Goal: Check status: Check status

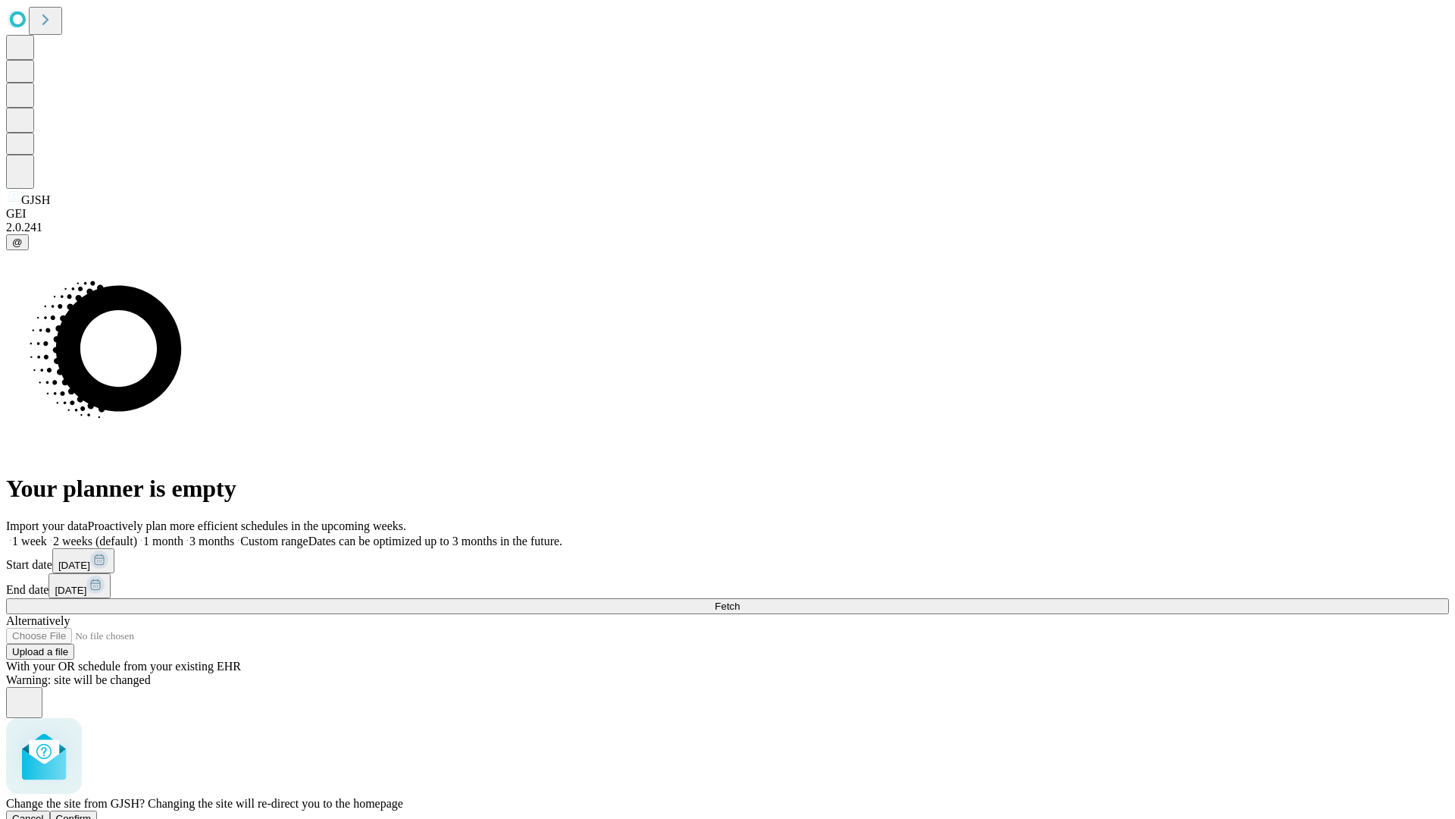
click at [92, 812] on span "Confirm" at bounding box center [74, 817] width 36 height 11
click at [183, 534] on label "1 month" at bounding box center [160, 540] width 46 height 13
click at [740, 600] on span "Fetch" at bounding box center [727, 605] width 25 height 11
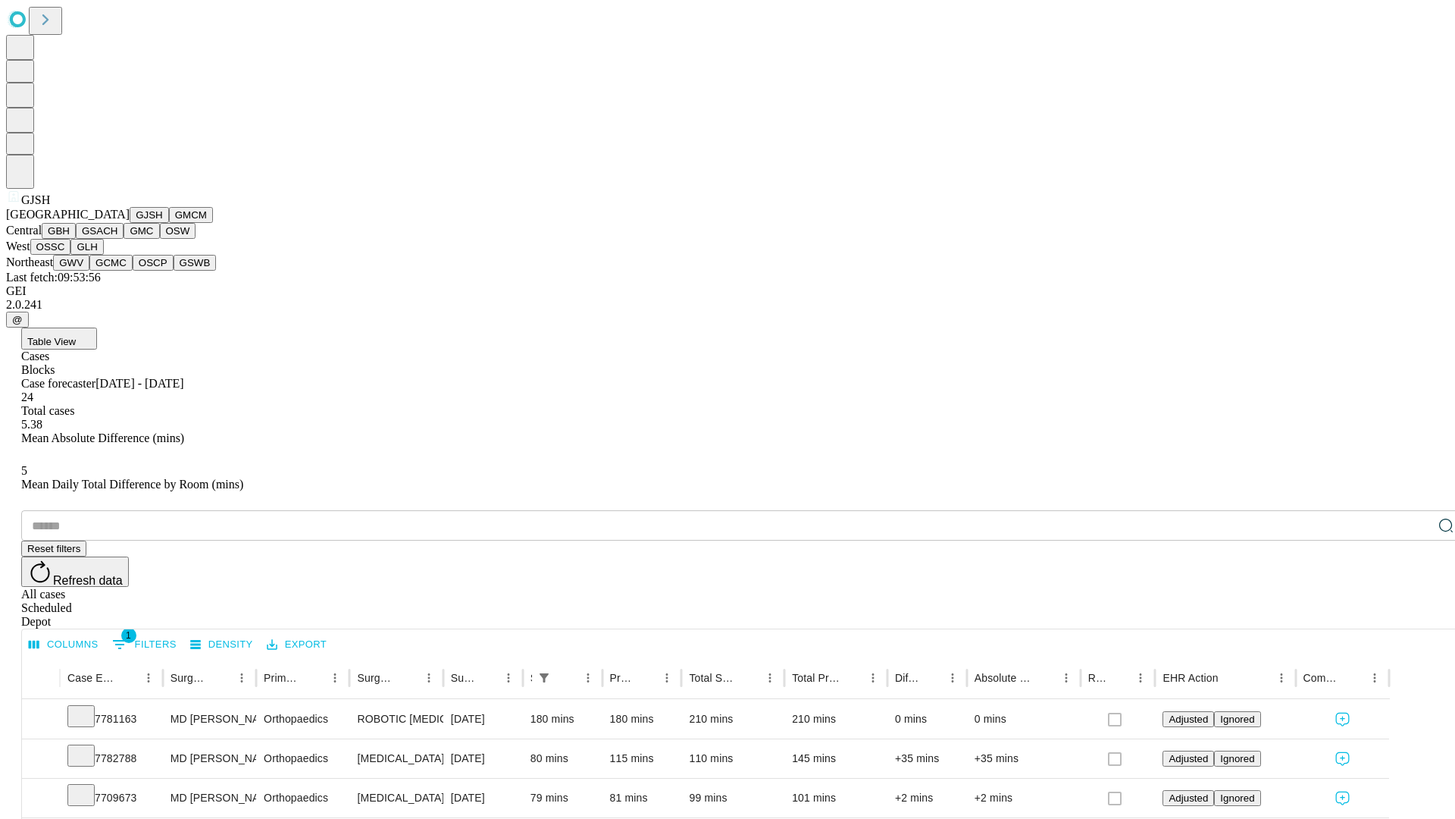
click at [169, 223] on button "GMCM" at bounding box center [191, 215] width 44 height 16
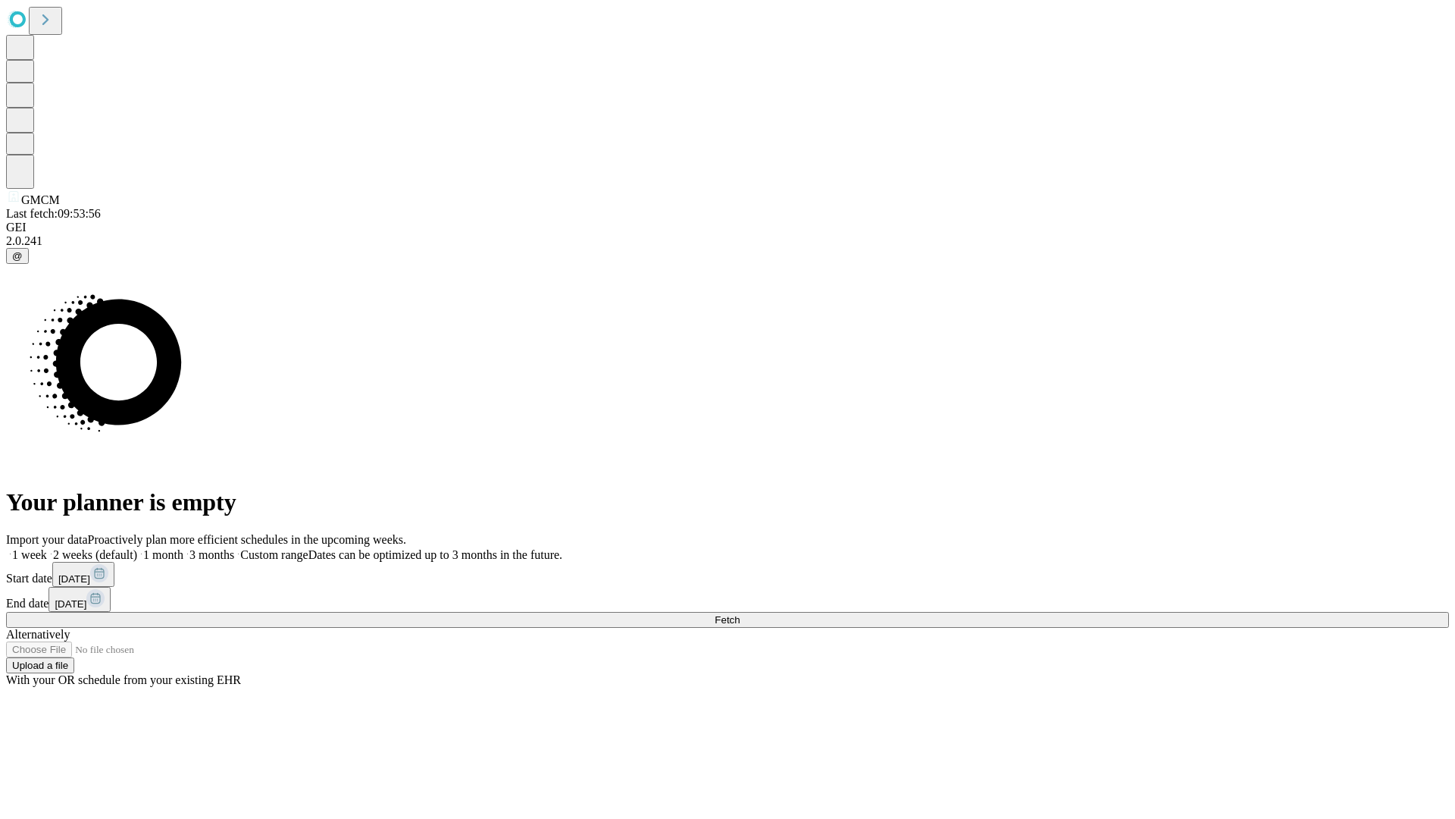
click at [183, 548] on label "1 month" at bounding box center [160, 554] width 46 height 13
click at [740, 614] on span "Fetch" at bounding box center [727, 619] width 25 height 11
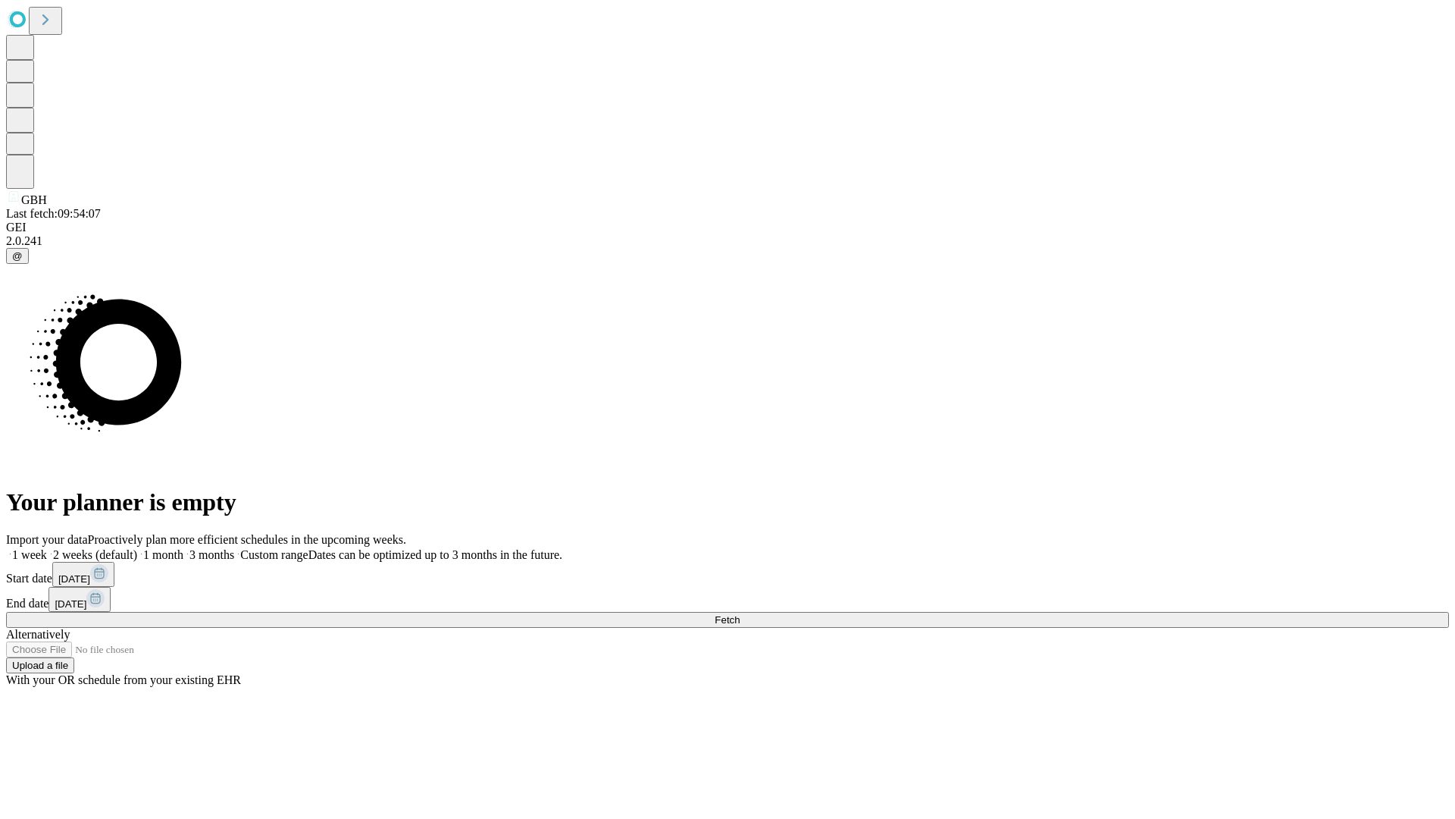
click at [183, 548] on label "1 month" at bounding box center [160, 554] width 46 height 13
click at [740, 614] on span "Fetch" at bounding box center [727, 619] width 25 height 11
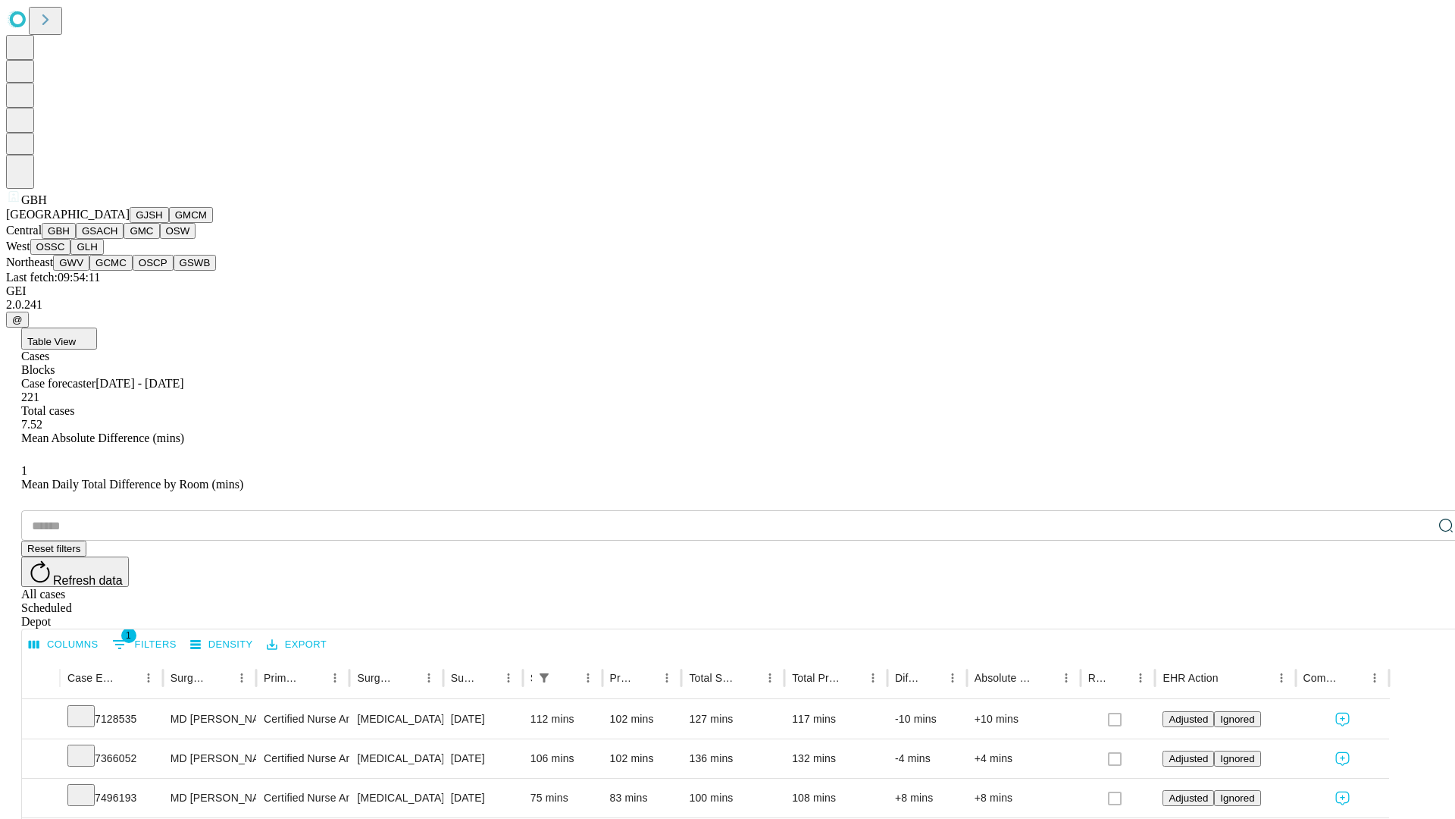
click at [117, 239] on button "GSACH" at bounding box center [100, 231] width 48 height 16
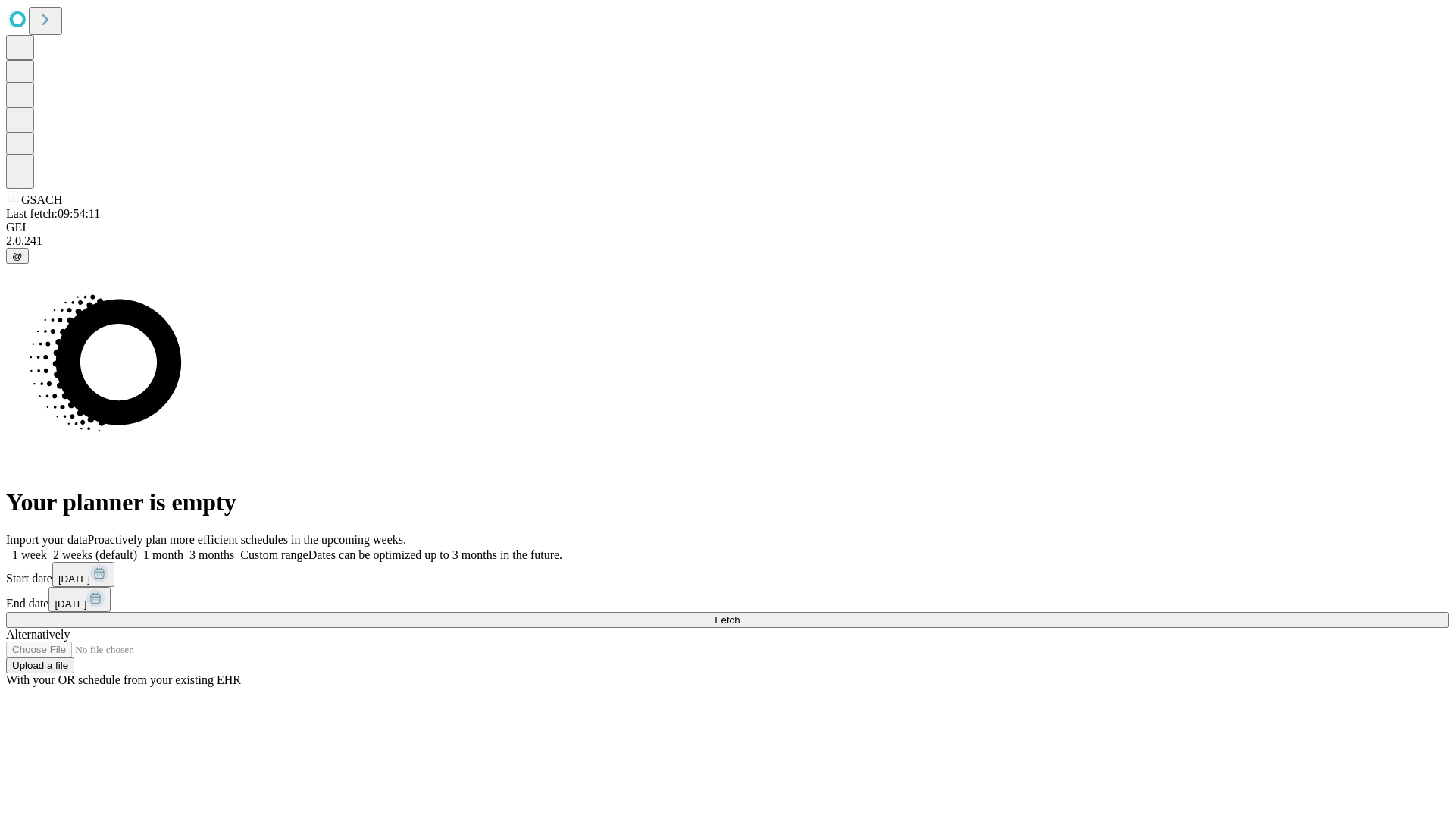
click at [183, 548] on label "1 month" at bounding box center [160, 554] width 46 height 13
click at [740, 614] on span "Fetch" at bounding box center [727, 619] width 25 height 11
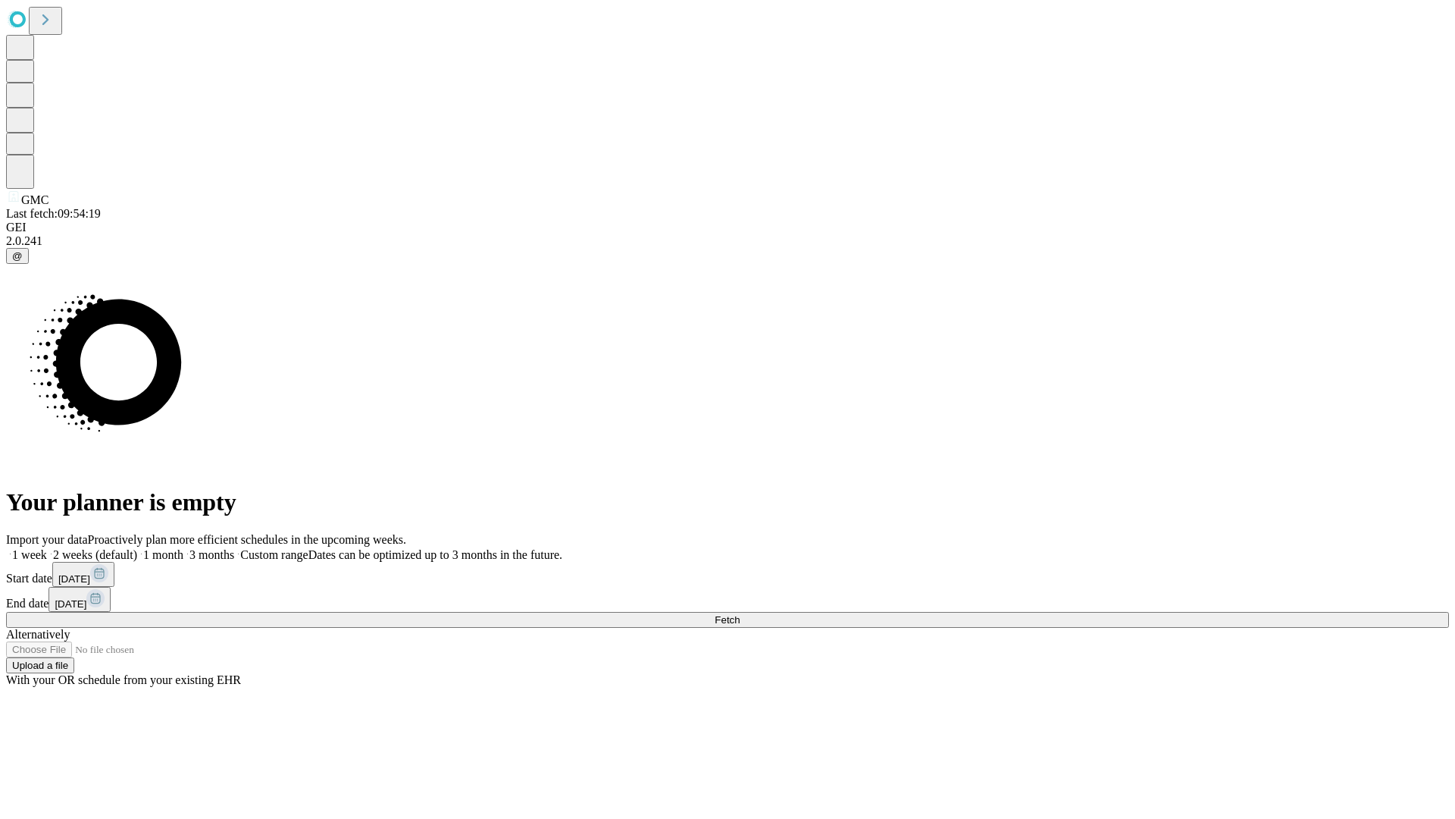
click at [740, 614] on span "Fetch" at bounding box center [727, 619] width 25 height 11
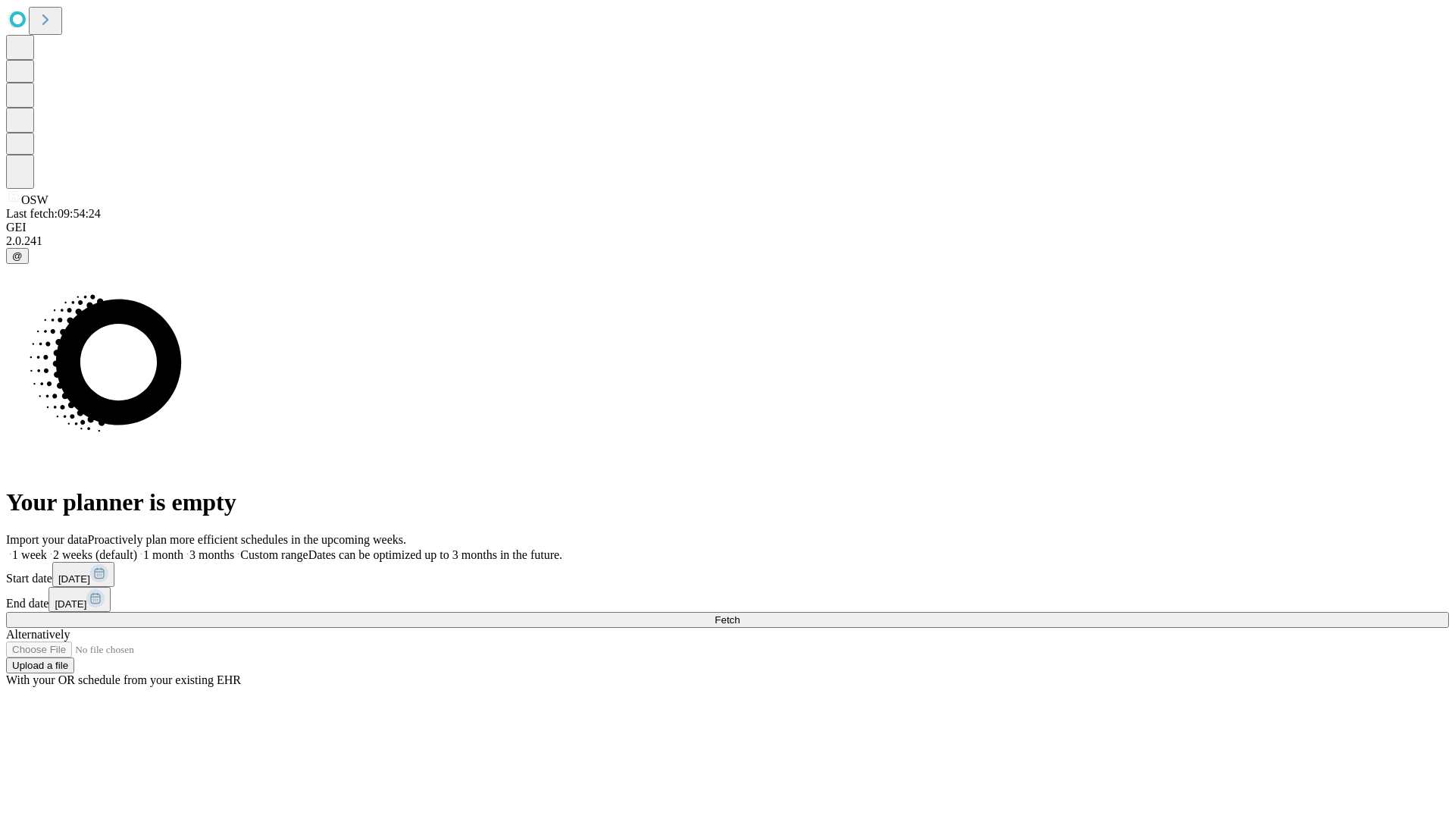
click at [183, 548] on label "1 month" at bounding box center [160, 554] width 46 height 13
click at [740, 614] on span "Fetch" at bounding box center [727, 619] width 25 height 11
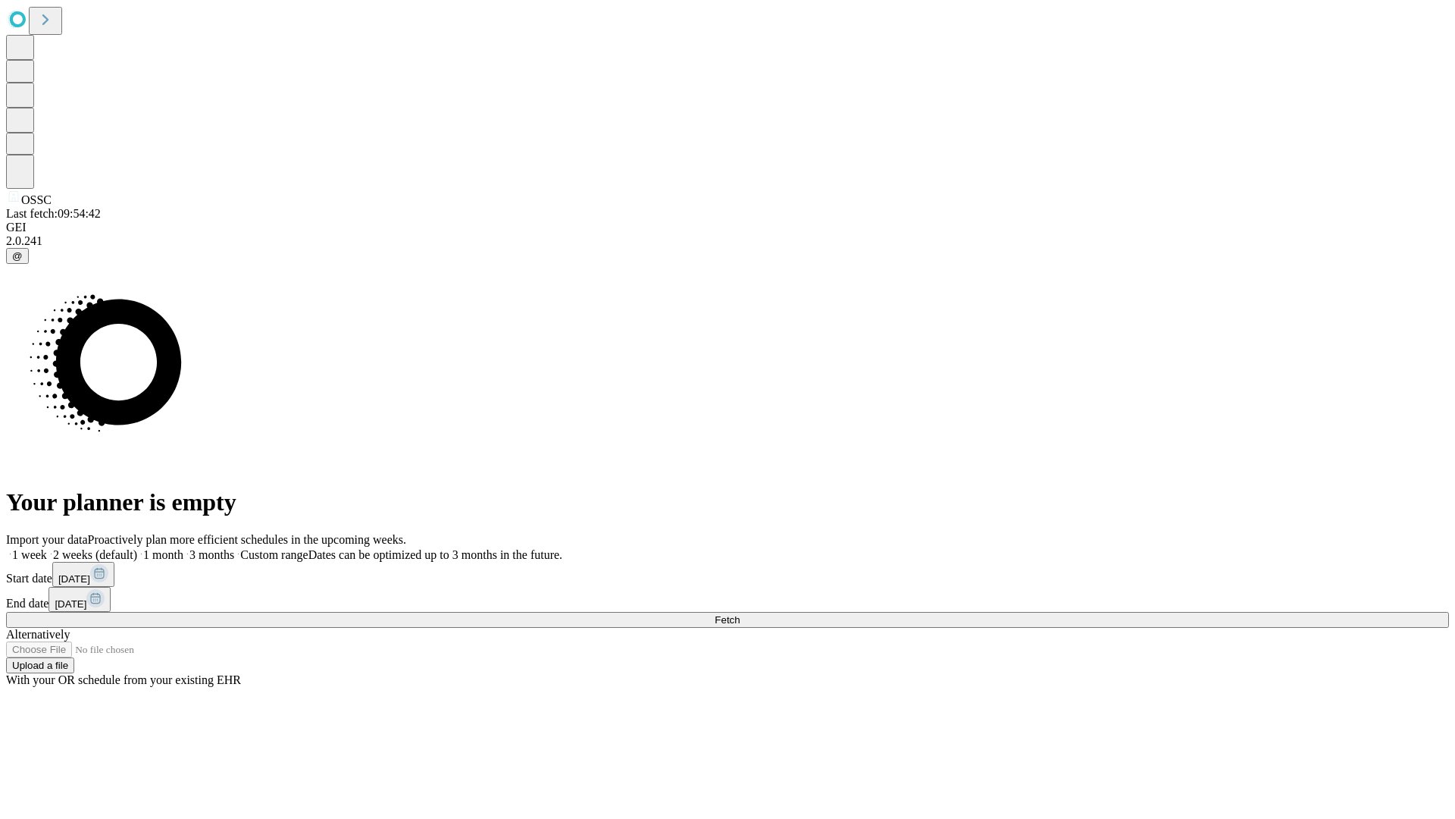
click at [183, 548] on label "1 month" at bounding box center [160, 554] width 46 height 13
click at [740, 614] on span "Fetch" at bounding box center [727, 619] width 25 height 11
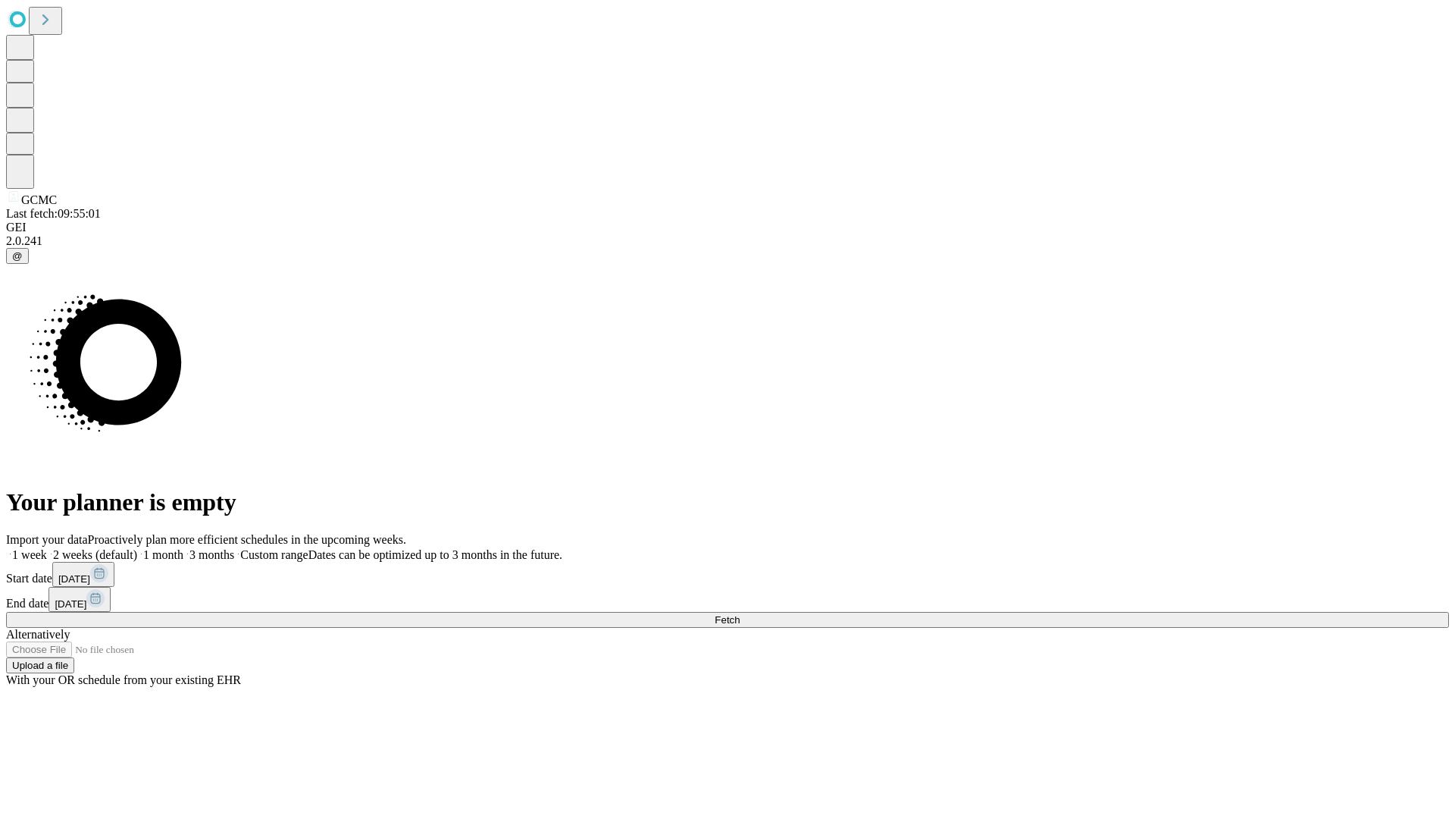
click at [740, 614] on span "Fetch" at bounding box center [727, 619] width 25 height 11
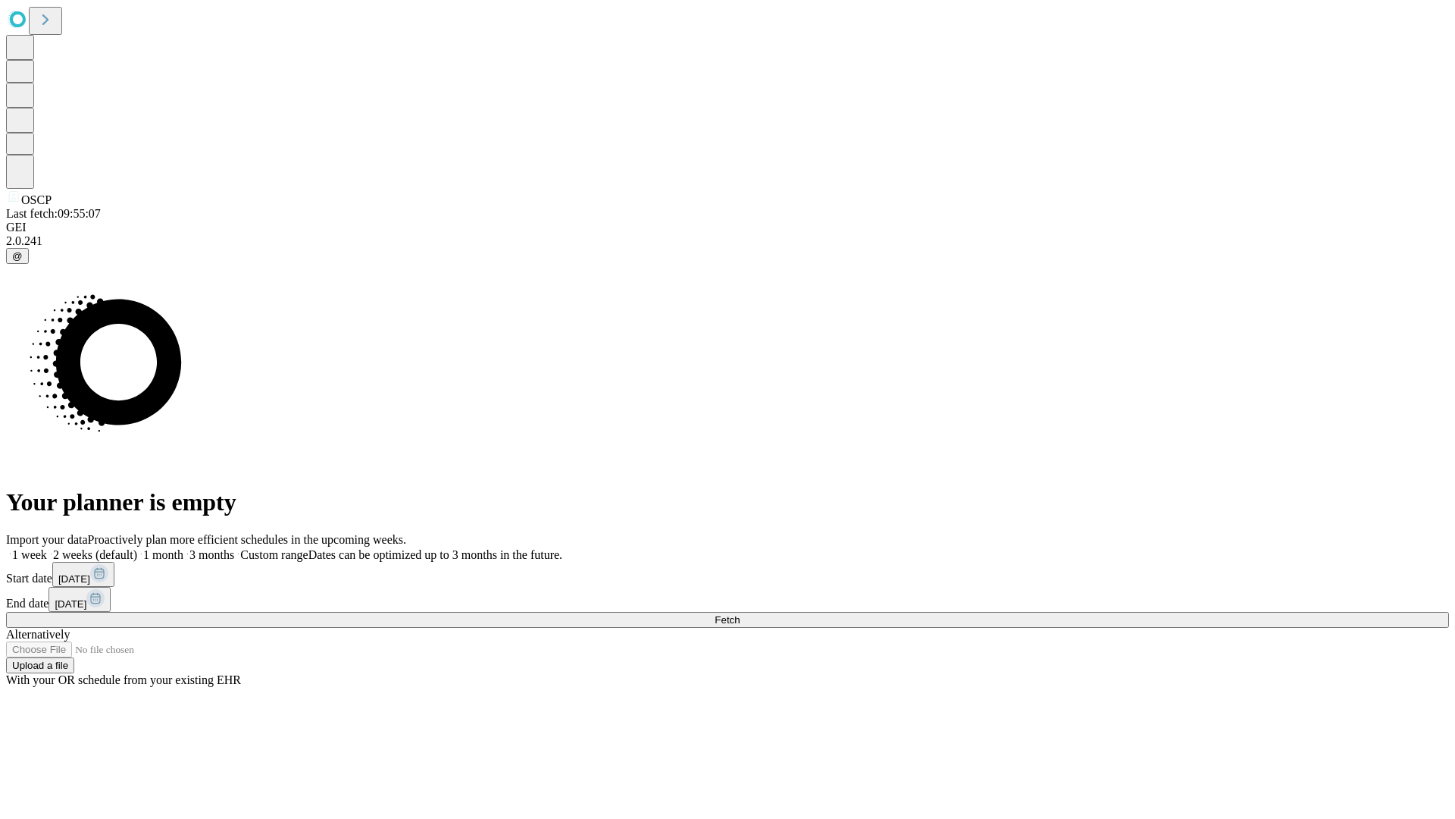
click at [740, 614] on span "Fetch" at bounding box center [727, 619] width 25 height 11
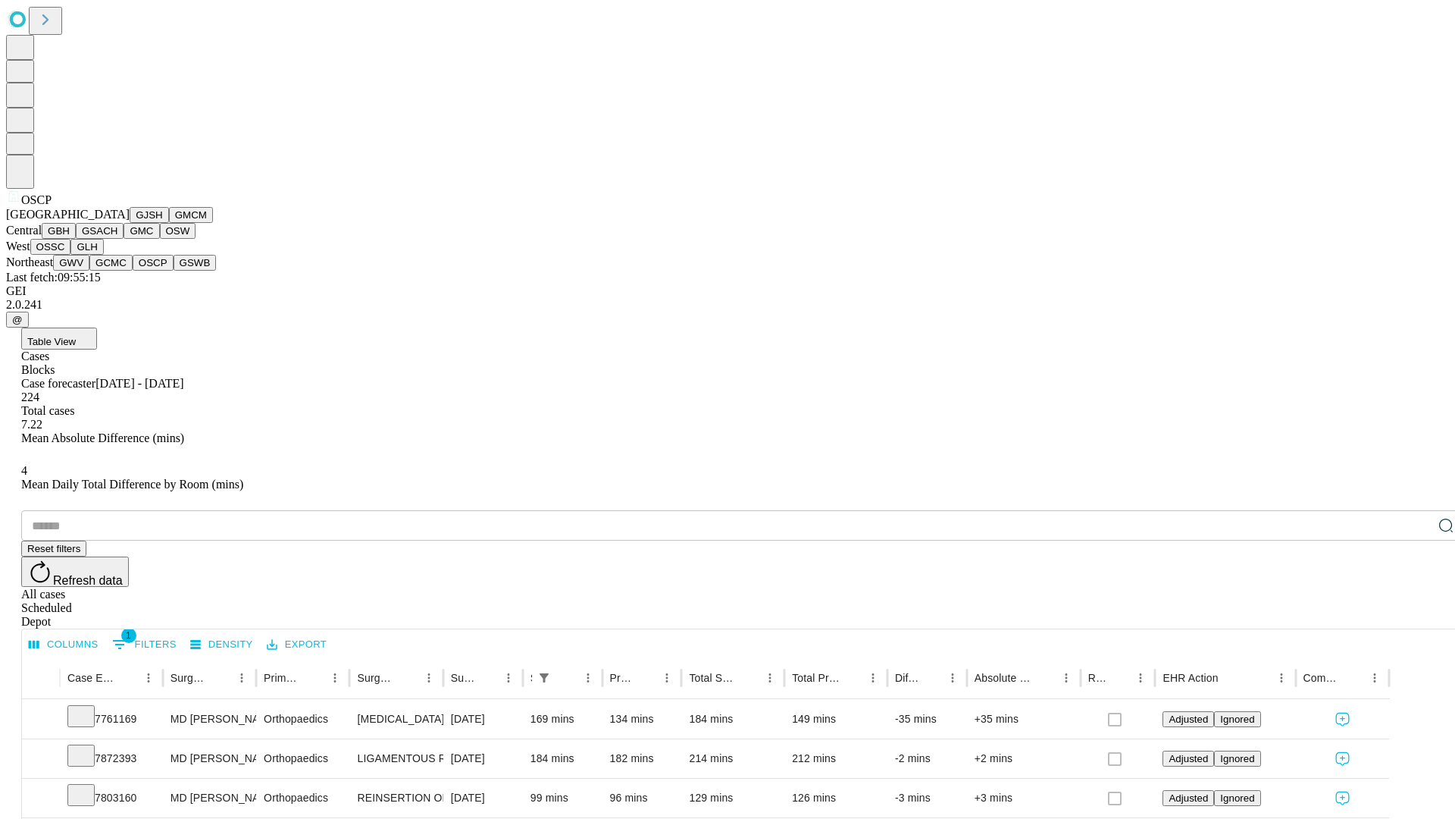
click at [174, 271] on button "GSWB" at bounding box center [195, 263] width 43 height 16
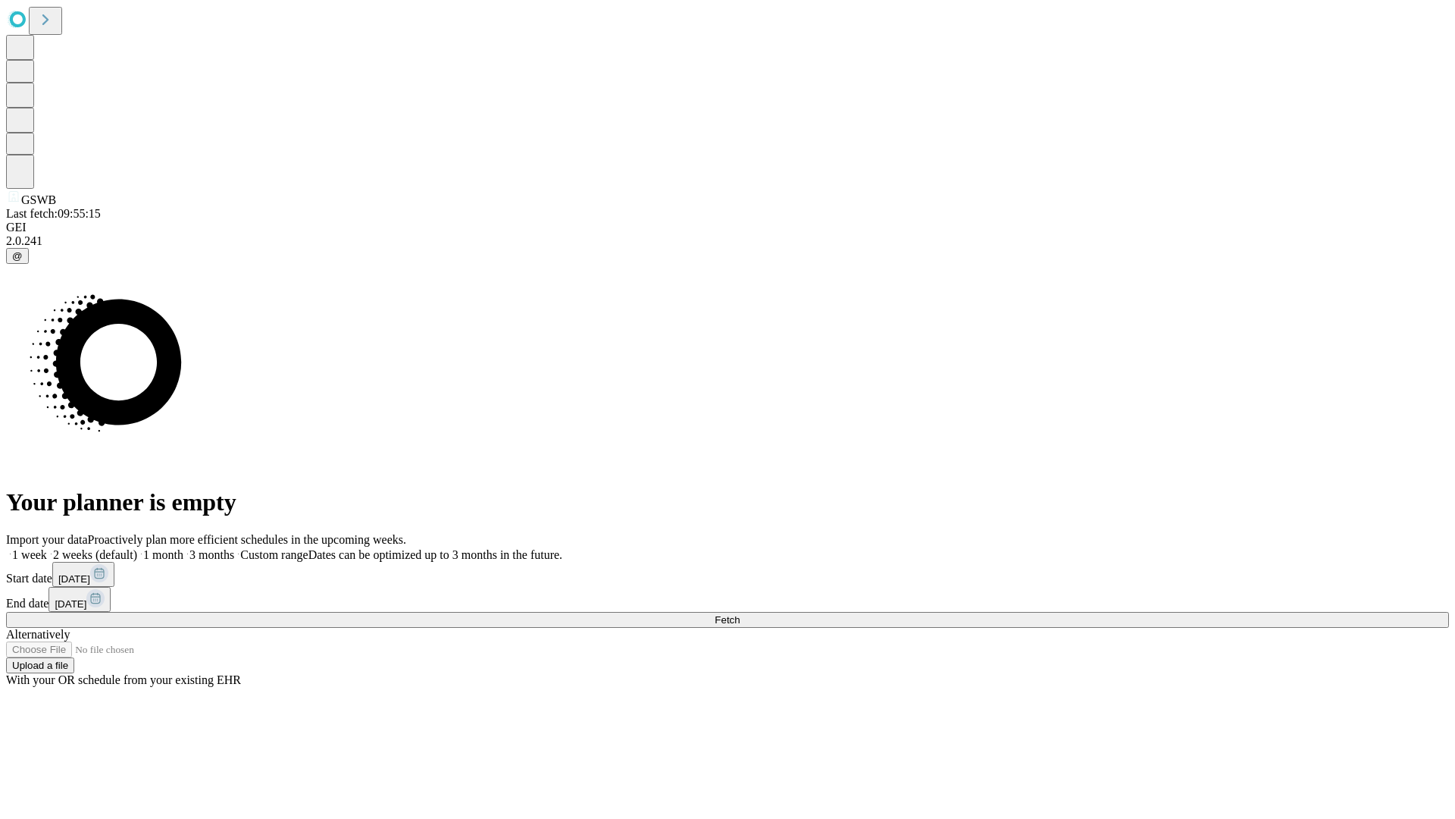
click at [183, 548] on label "1 month" at bounding box center [160, 554] width 46 height 13
click at [740, 614] on span "Fetch" at bounding box center [727, 619] width 25 height 11
